Goal: Task Accomplishment & Management: Complete application form

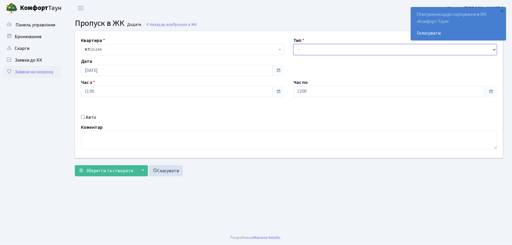
drag, startPoint x: 305, startPoint y: 51, endPoint x: 308, endPoint y: 53, distance: 3.5
click at [305, 51] on select "- Доставка Таксі Гості Сервіс" at bounding box center [394, 49] width 203 height 11
select select "1"
click at [293, 44] on select "- Доставка Таксі Гості Сервіс" at bounding box center [394, 49] width 203 height 11
drag, startPoint x: 317, startPoint y: 94, endPoint x: 270, endPoint y: 96, distance: 46.3
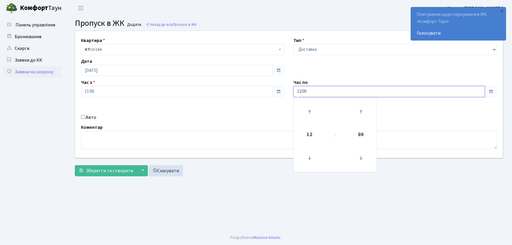
click at [270, 96] on div "Квартира <b>КТ</b>&nbsp;&nbsp;&nbsp;&nbsp;10-164 КТ 10-164 Тип - Доставка Таксі…" at bounding box center [289, 94] width 436 height 127
type input "22:00"
click at [84, 116] on input "Авто" at bounding box center [83, 117] width 4 height 4
checkbox input "true"
type input "c"
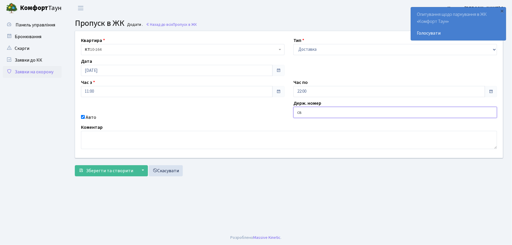
type input "СВ0259ВО"
click at [75, 165] on button "Зберегти та створити" at bounding box center [106, 170] width 62 height 11
click at [47, 72] on link "Заявки на охорону" at bounding box center [32, 72] width 59 height 12
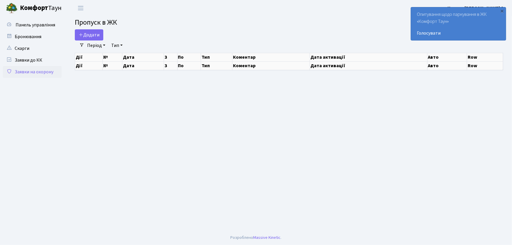
select select "25"
